Goal: Information Seeking & Learning: Find specific fact

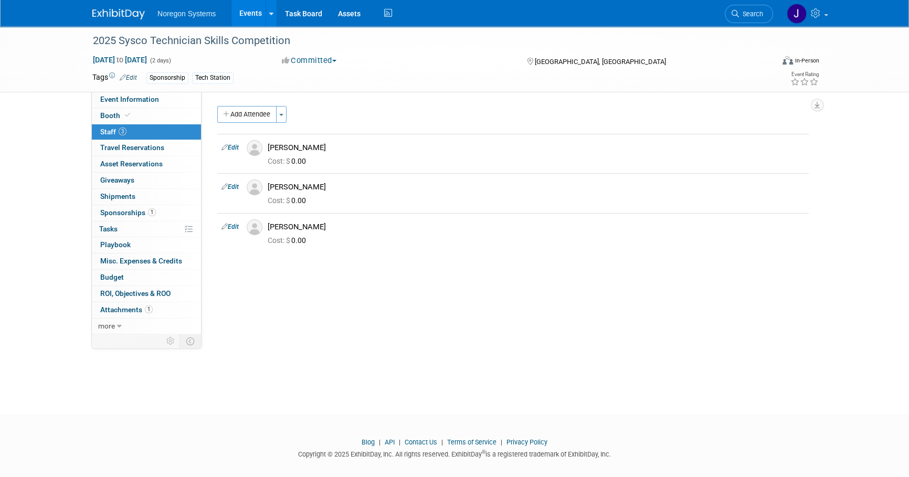
click at [129, 11] on img at bounding box center [118, 14] width 52 height 10
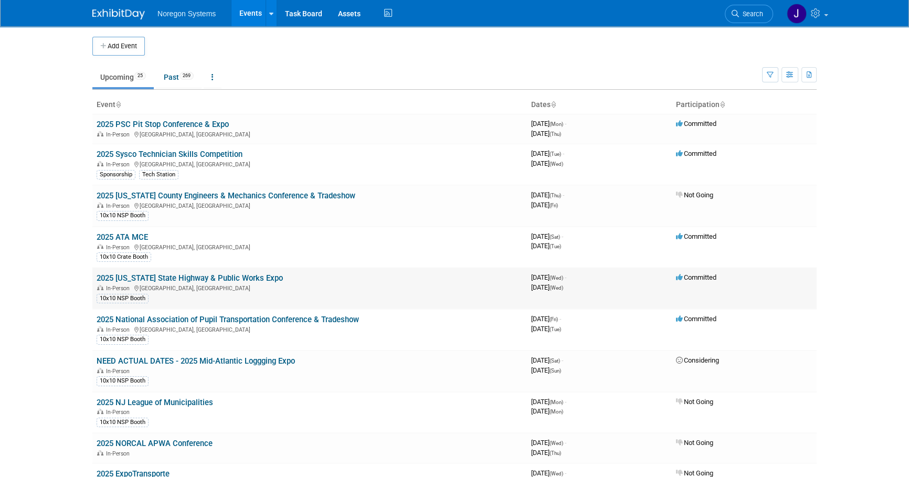
click at [262, 279] on link "2025 [US_STATE] State Highway & Public Works Expo" at bounding box center [190, 277] width 186 height 9
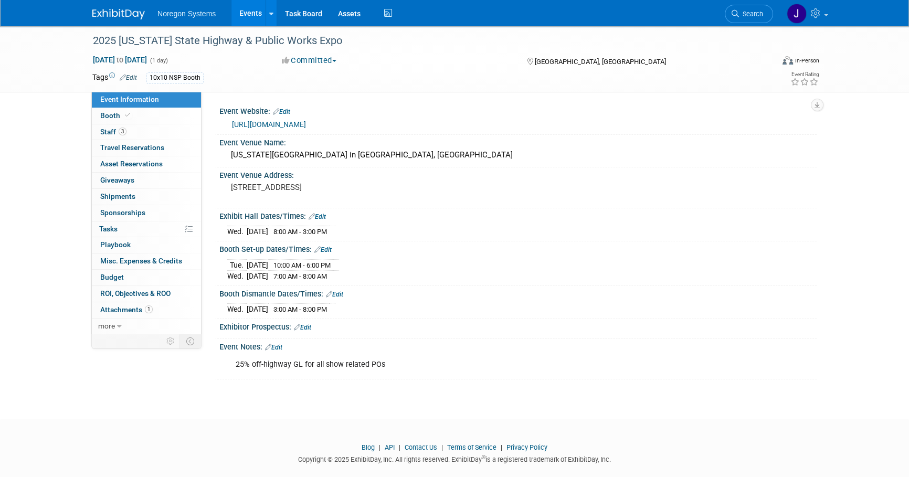
click at [115, 12] on img at bounding box center [118, 14] width 52 height 10
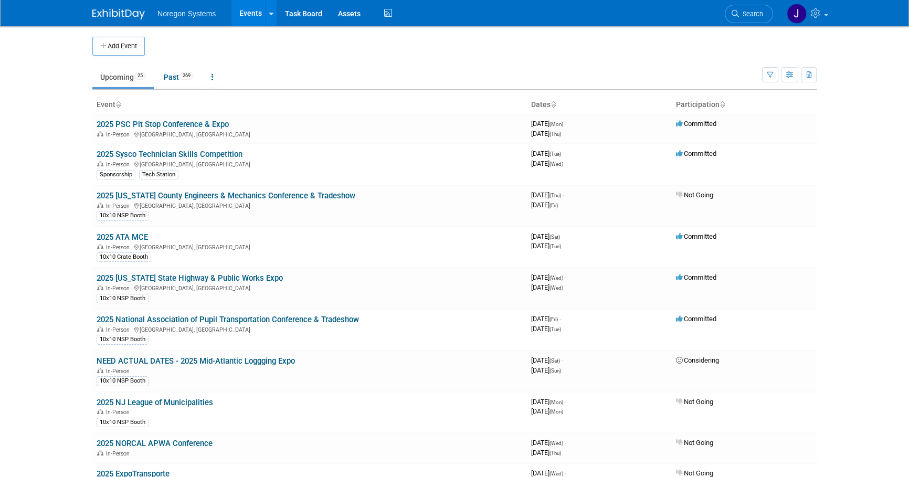
drag, startPoint x: 195, startPoint y: 154, endPoint x: 223, endPoint y: 165, distance: 30.9
click at [195, 154] on link "2025 Sysco Technician Skills Competition" at bounding box center [170, 154] width 146 height 9
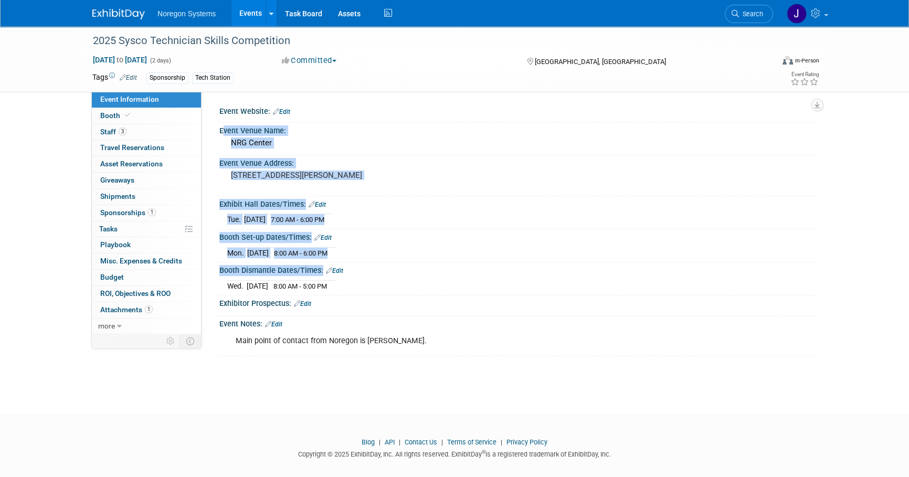
drag, startPoint x: 217, startPoint y: 129, endPoint x: 385, endPoint y: 286, distance: 230.1
click at [385, 286] on div "Event Website: Edit Event Venue Name: [GEOGRAPHIC_DATA] Event Venue Address: [S…" at bounding box center [512, 229] width 591 height 252
copy div "Event Venue Name: NRG Center Event Venue Address: [STREET_ADDRESS][PERSON_NAME]…"
